Goal: Find contact information: Obtain details needed to contact an individual or organization

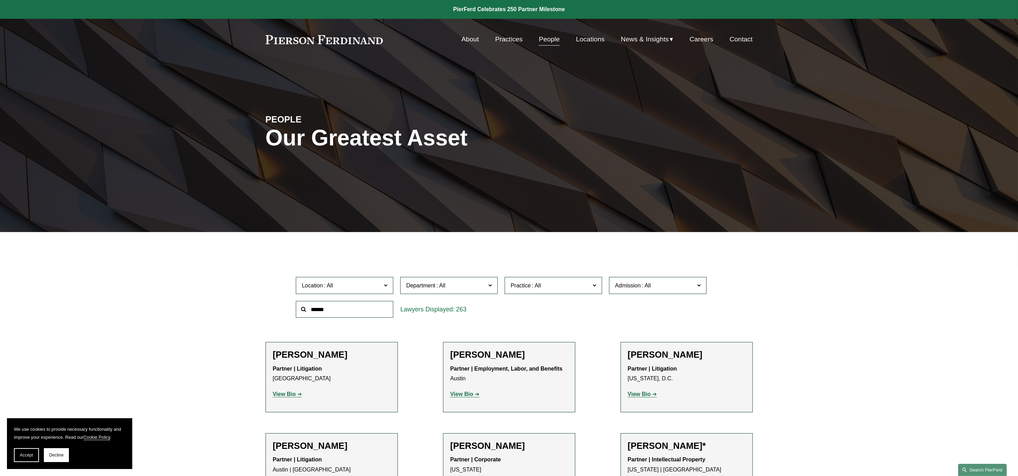
click at [968, 472] on link "Search this site" at bounding box center [982, 470] width 49 height 12
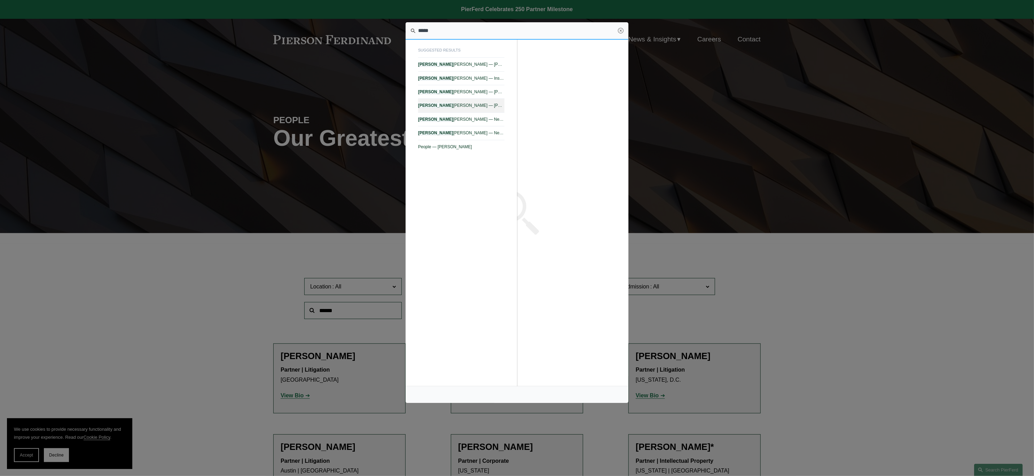
click at [447, 104] on span "[PERSON_NAME] — [PERSON_NAME] LLP" at bounding box center [461, 105] width 86 height 5
type input "*****"
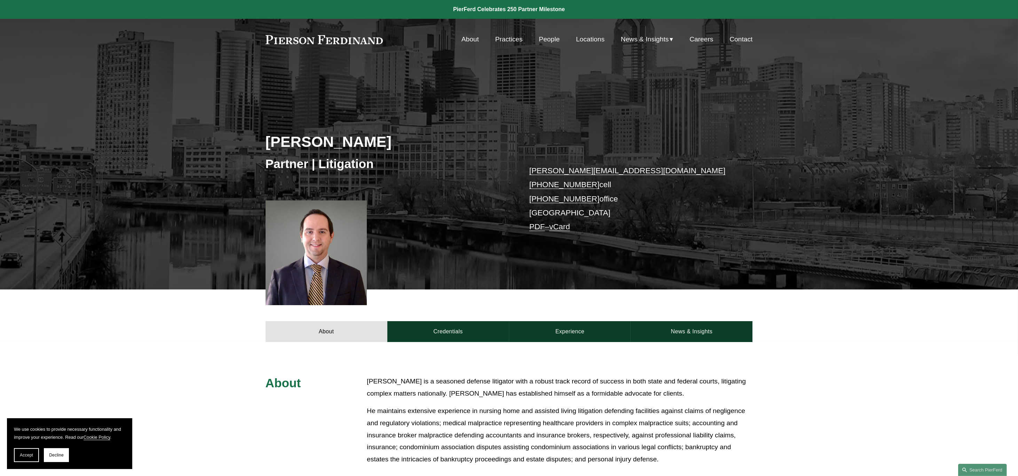
click at [559, 226] on link "vCard" at bounding box center [559, 226] width 21 height 9
